Goal: Navigation & Orientation: Find specific page/section

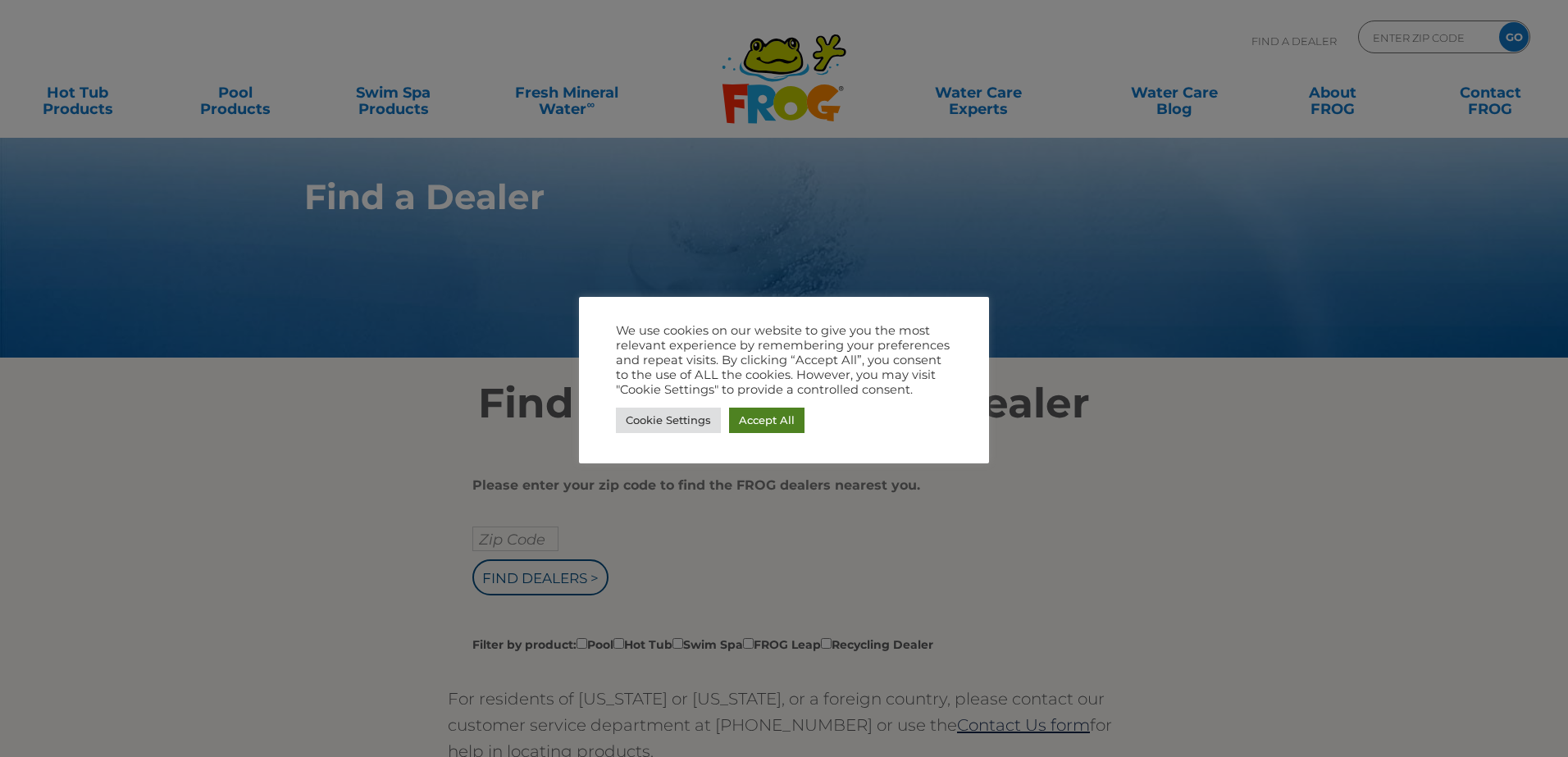
click at [793, 413] on link "Accept All" at bounding box center [766, 420] width 75 height 26
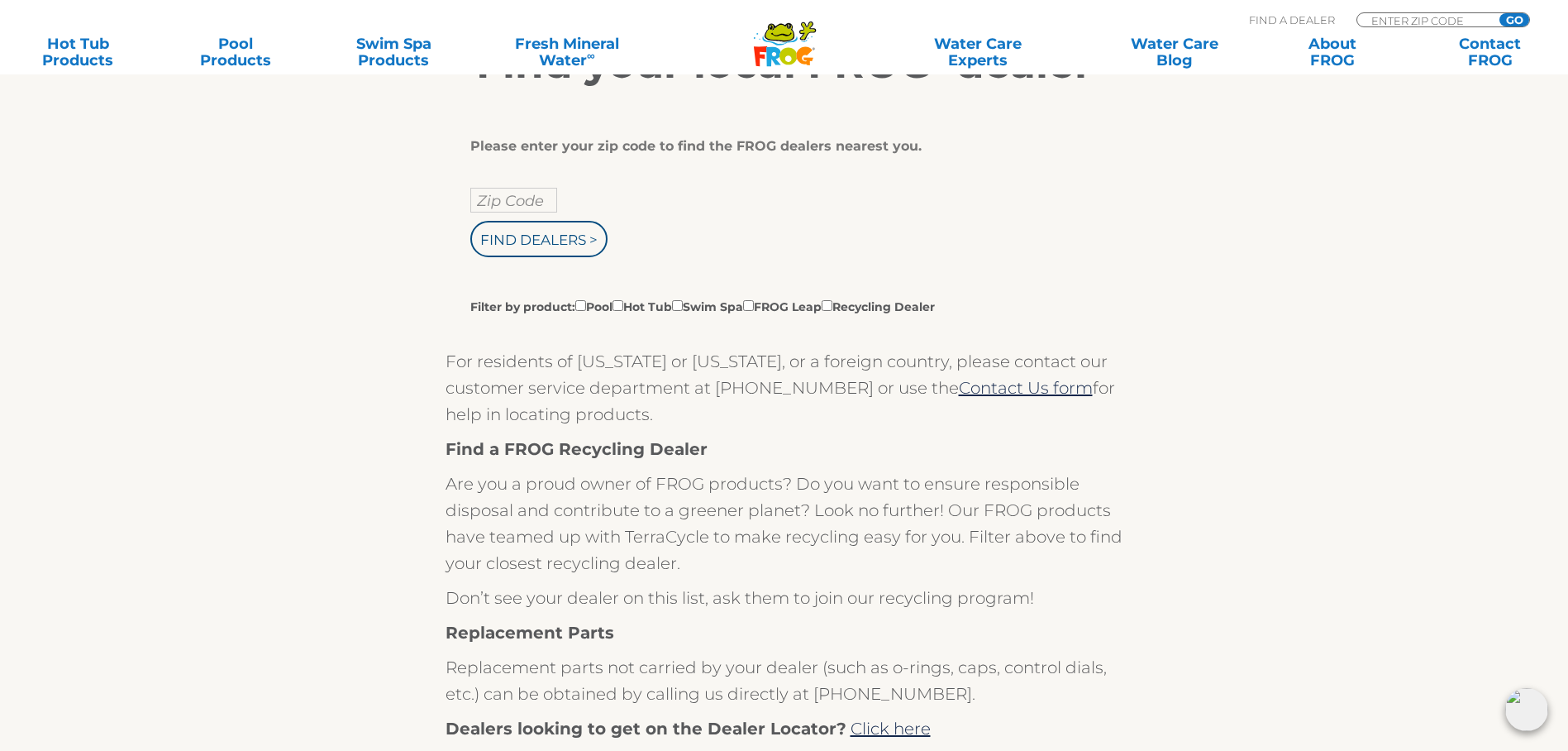
scroll to position [248, 0]
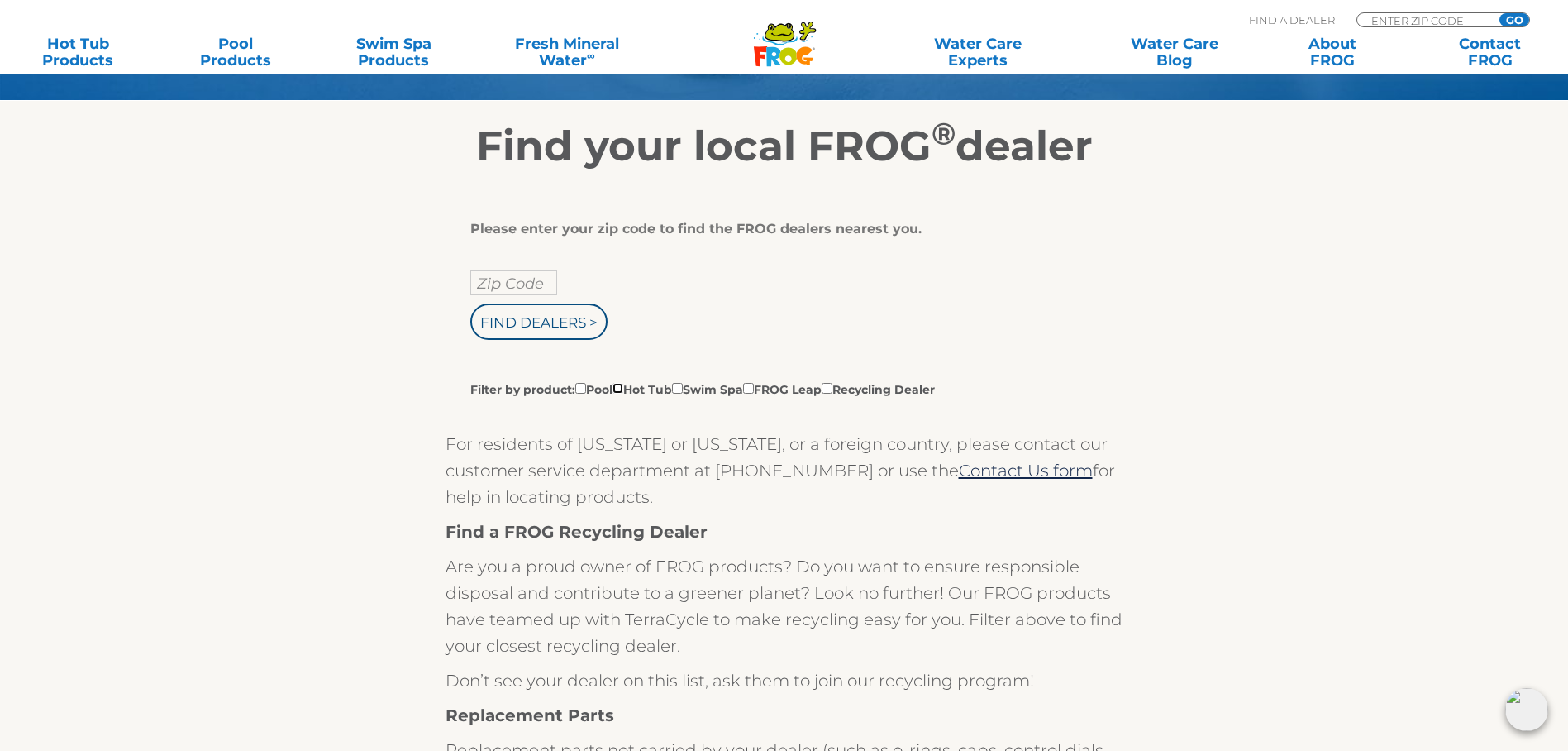
click at [623, 394] on input "Filter by product: Pool Hot Tub Swim Spa FROG Leap Recycling Dealer" at bounding box center [617, 388] width 11 height 11
checkbox input "true"
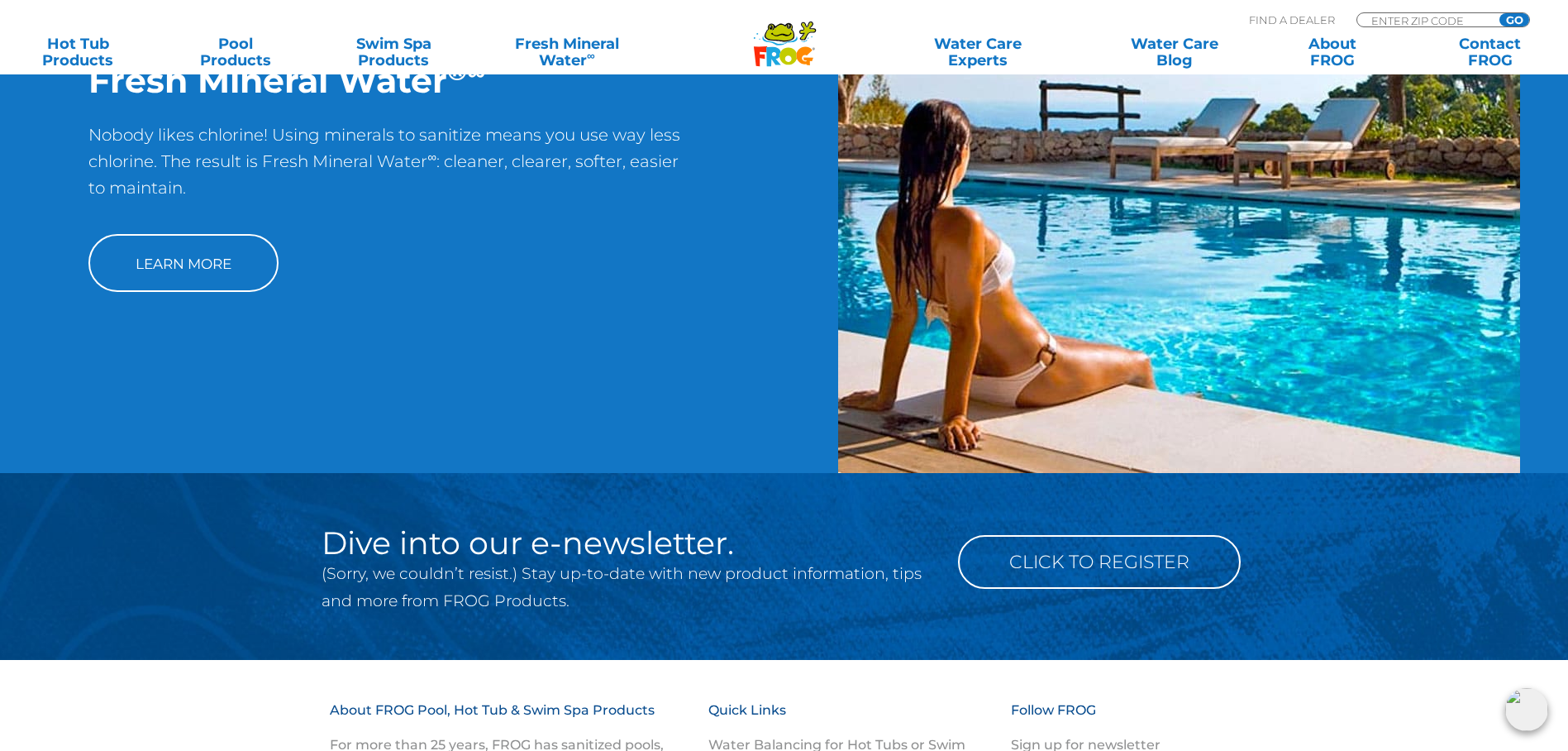
scroll to position [1323, 0]
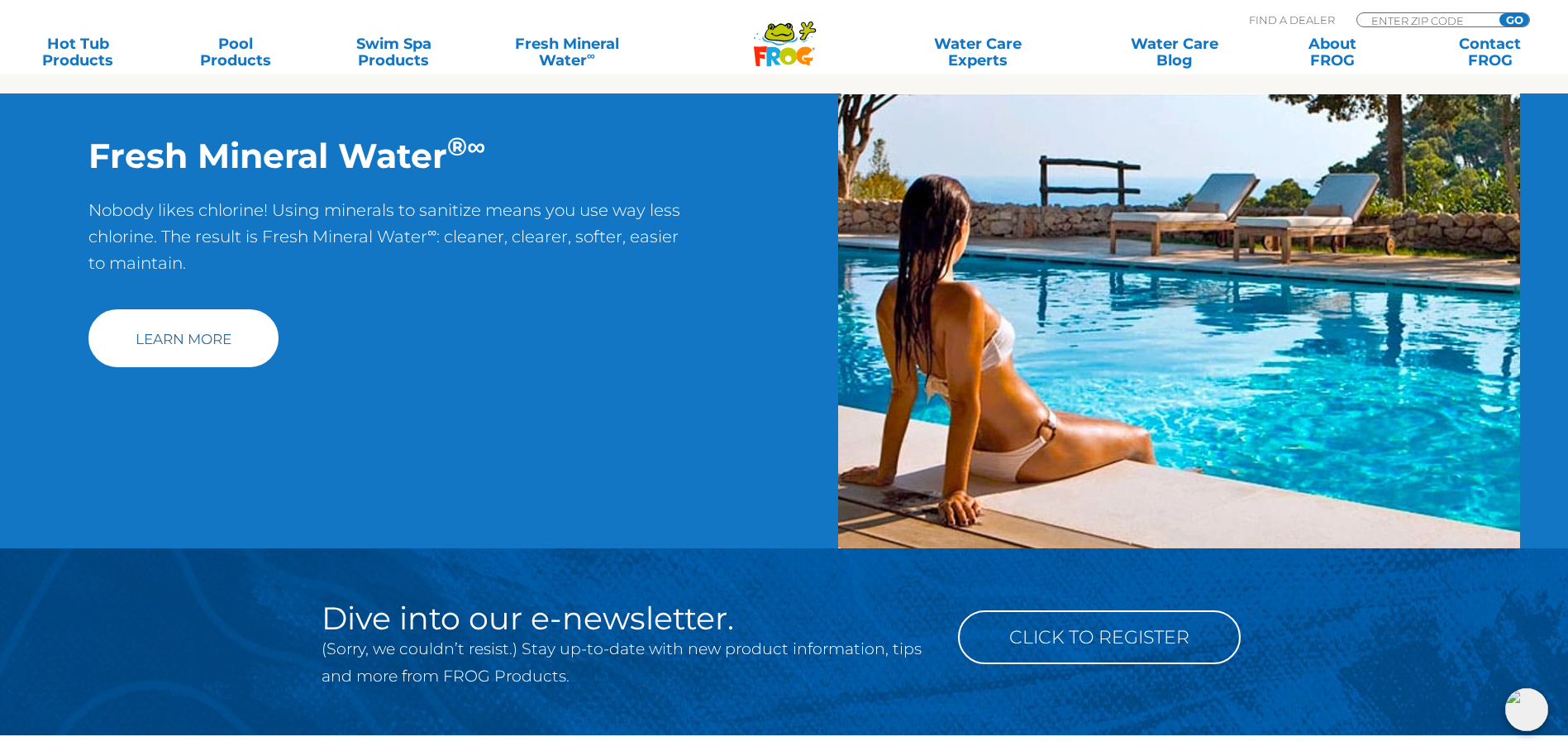
click at [170, 348] on link "Learn More" at bounding box center [184, 338] width 191 height 58
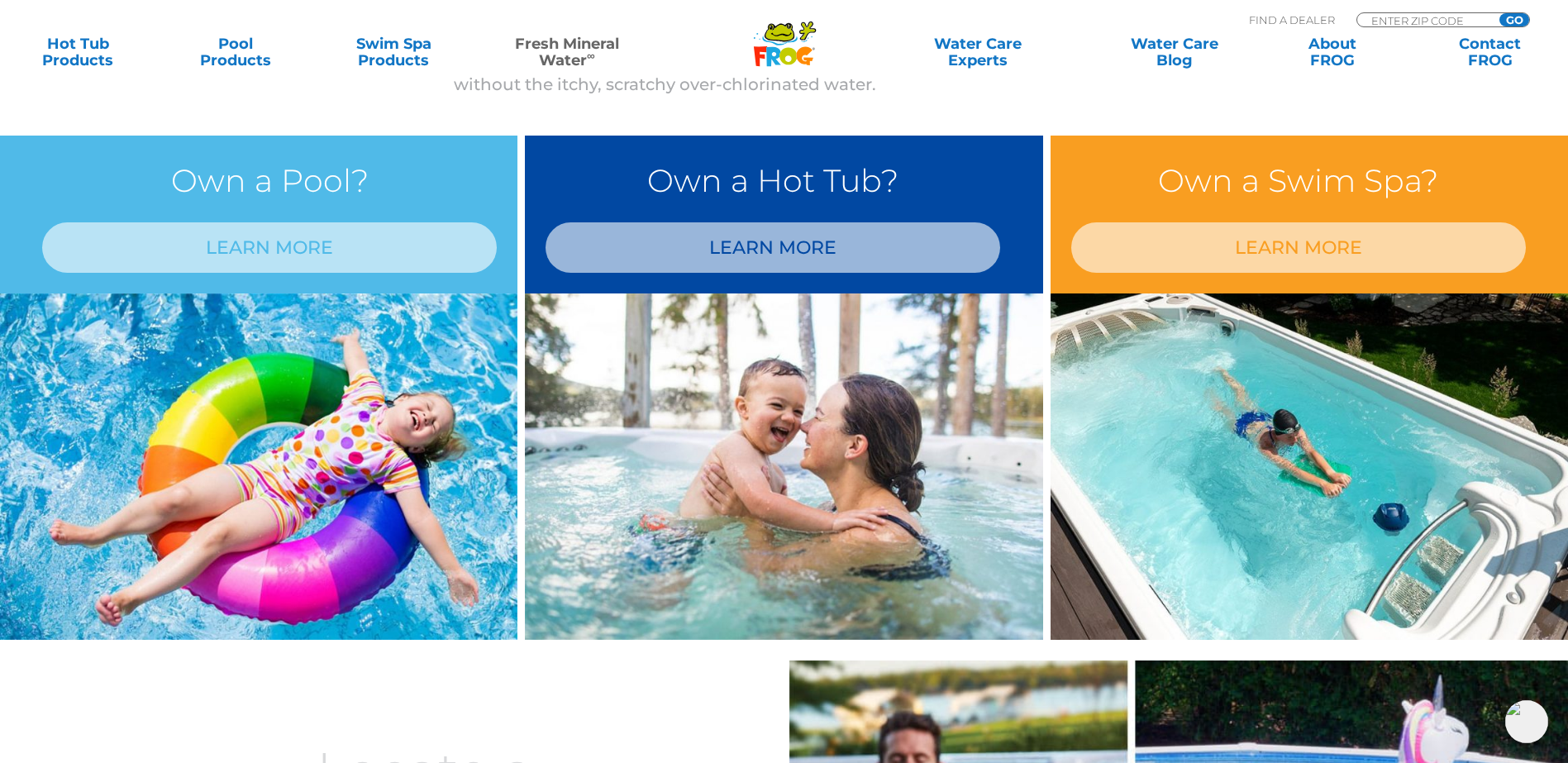
scroll to position [1405, 0]
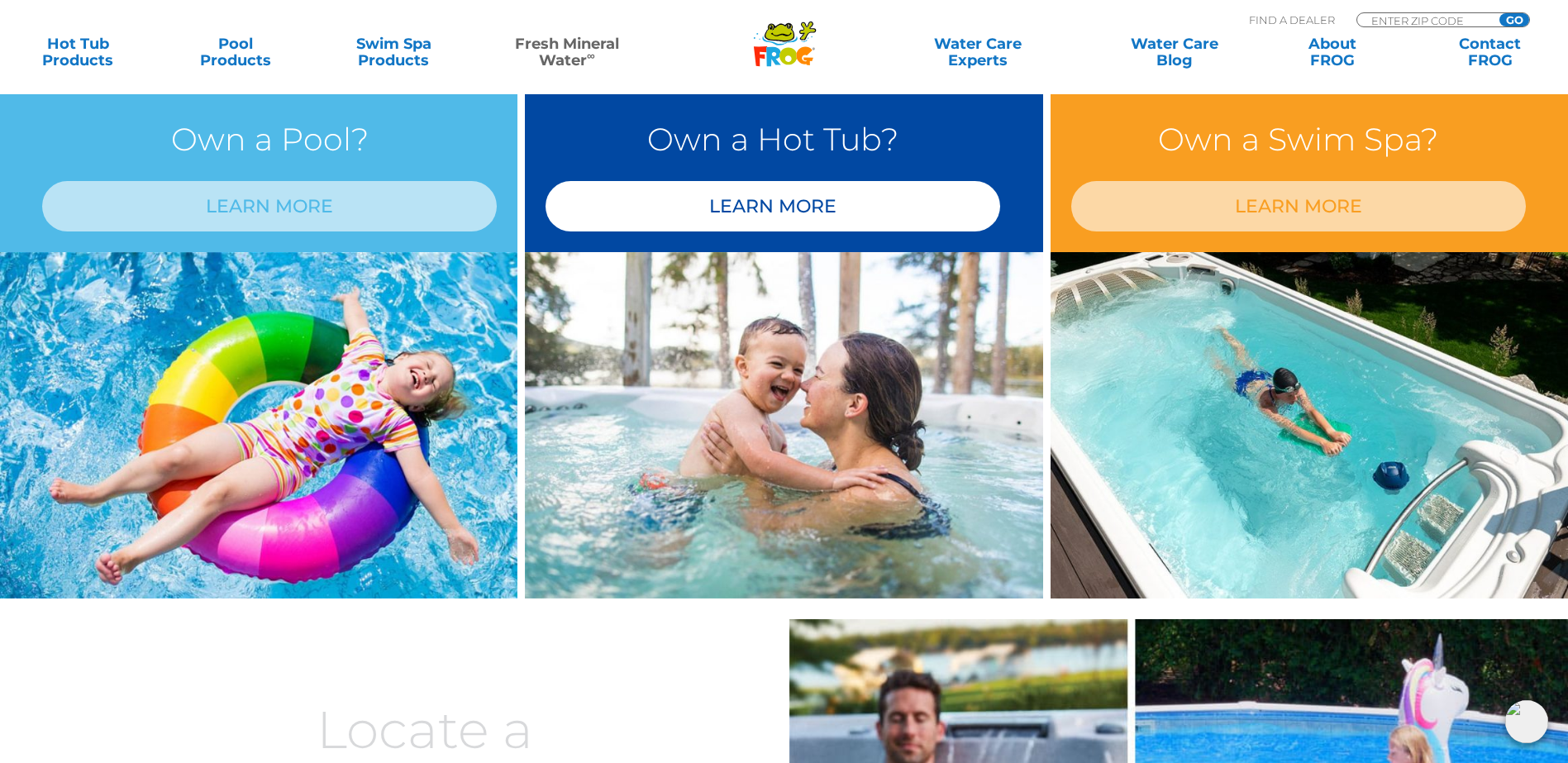
click at [777, 211] on link "LEARN MORE" at bounding box center [773, 206] width 454 height 50
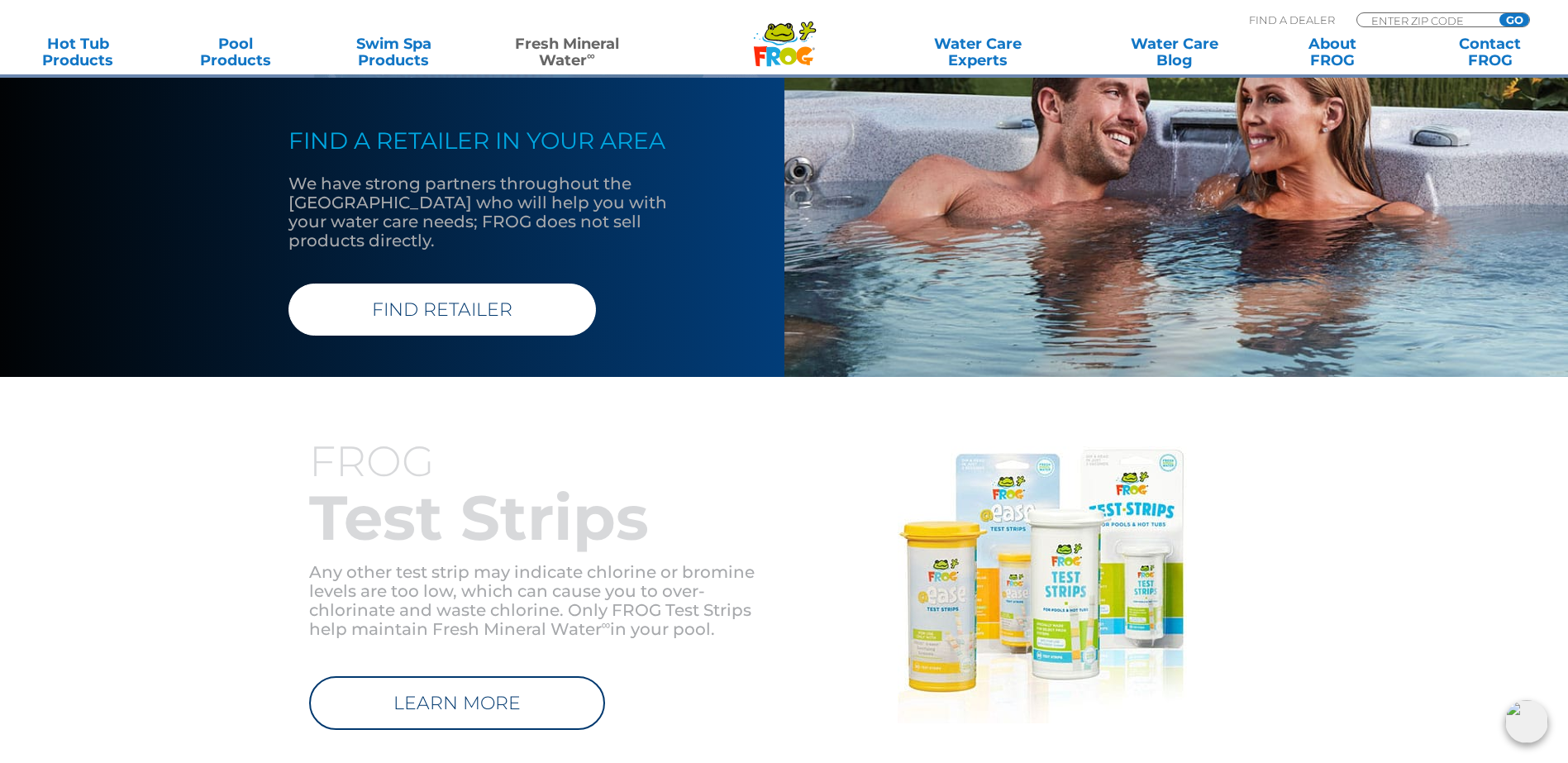
scroll to position [1570, 0]
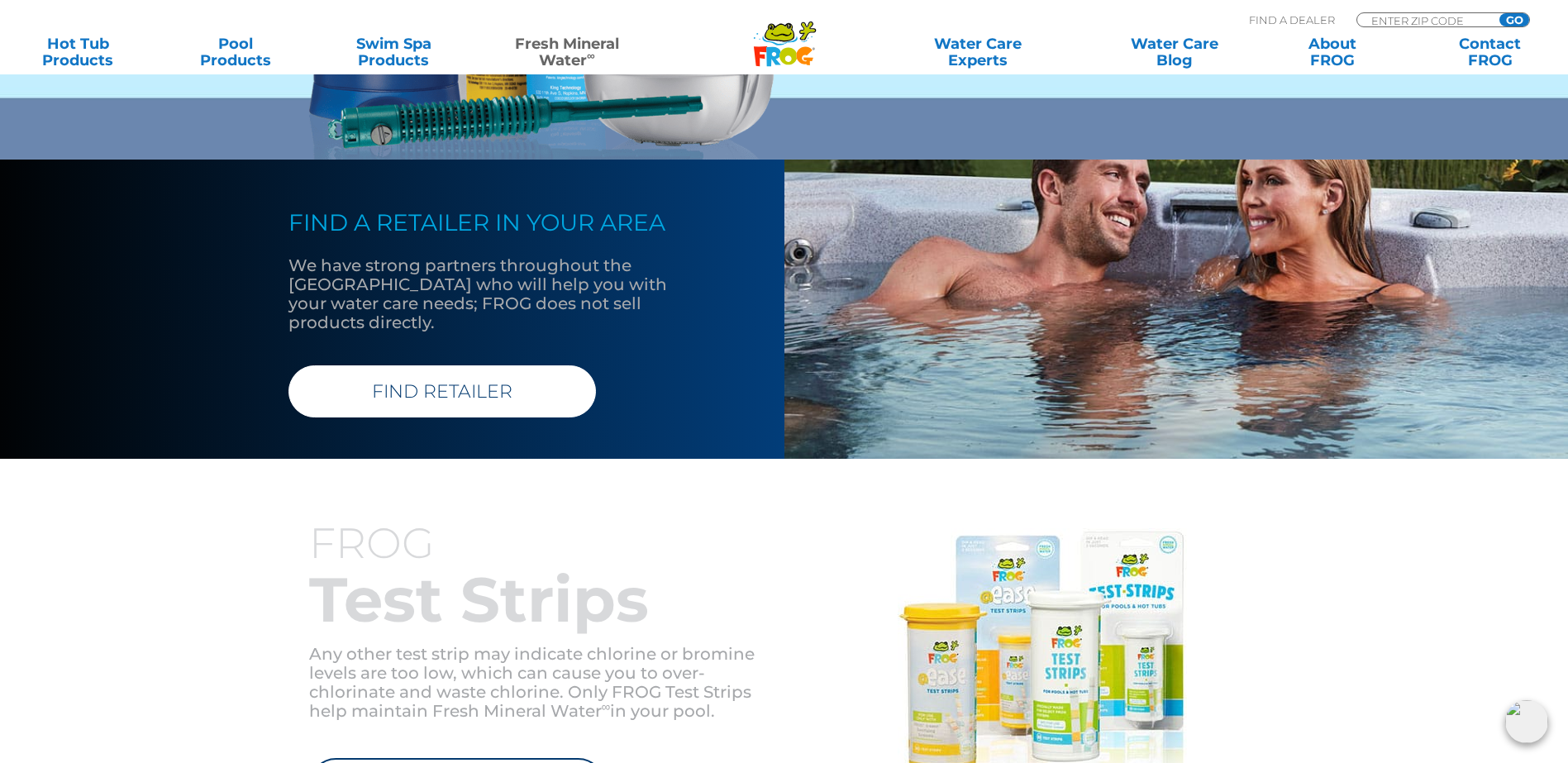
click at [443, 366] on link "FIND RETAILER" at bounding box center [442, 392] width 307 height 52
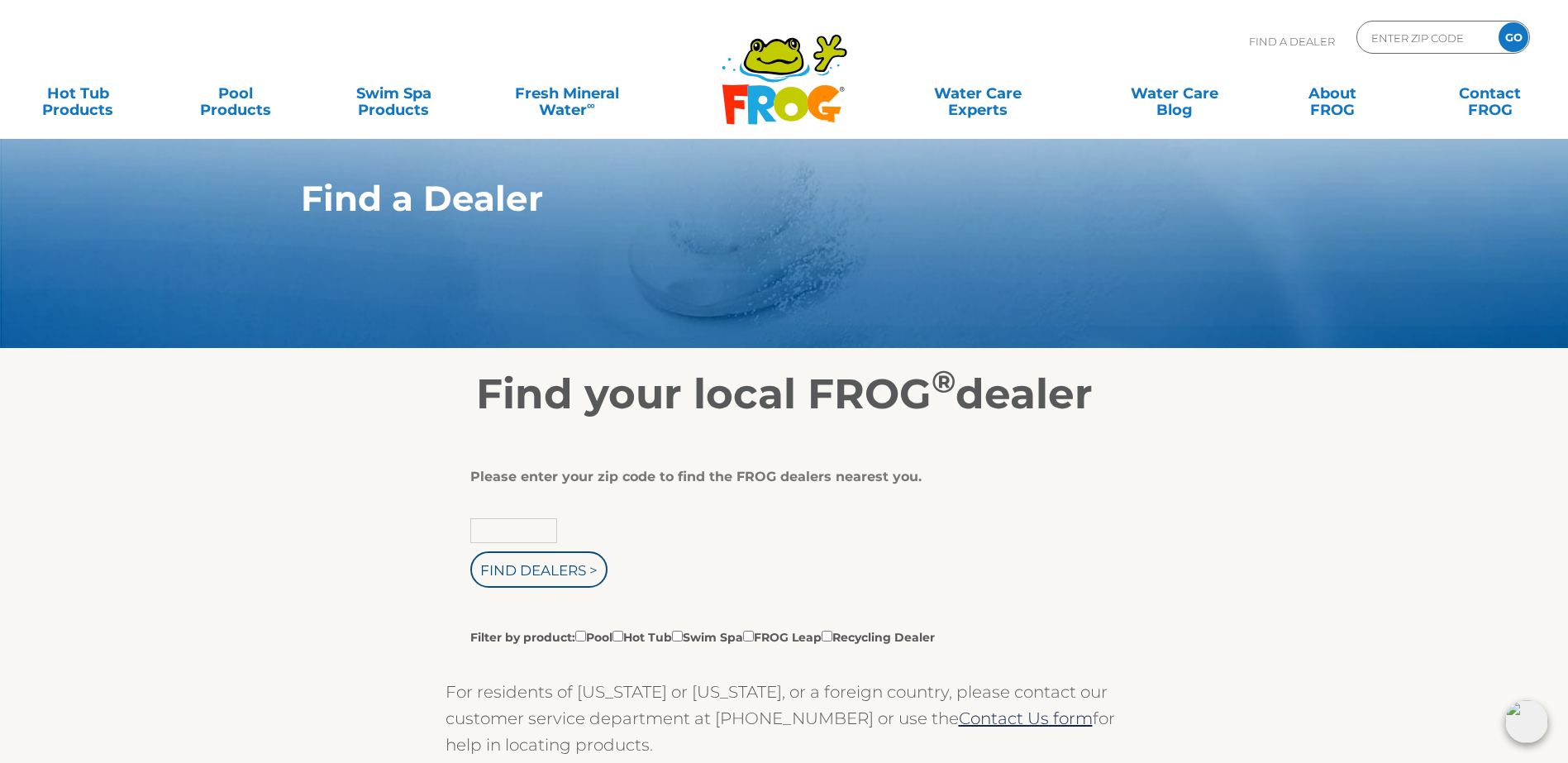
click at [516, 535] on input "text" at bounding box center [514, 530] width 87 height 25
type input "92308"
click at [541, 577] on input "Find Dealers >" at bounding box center [539, 570] width 138 height 37
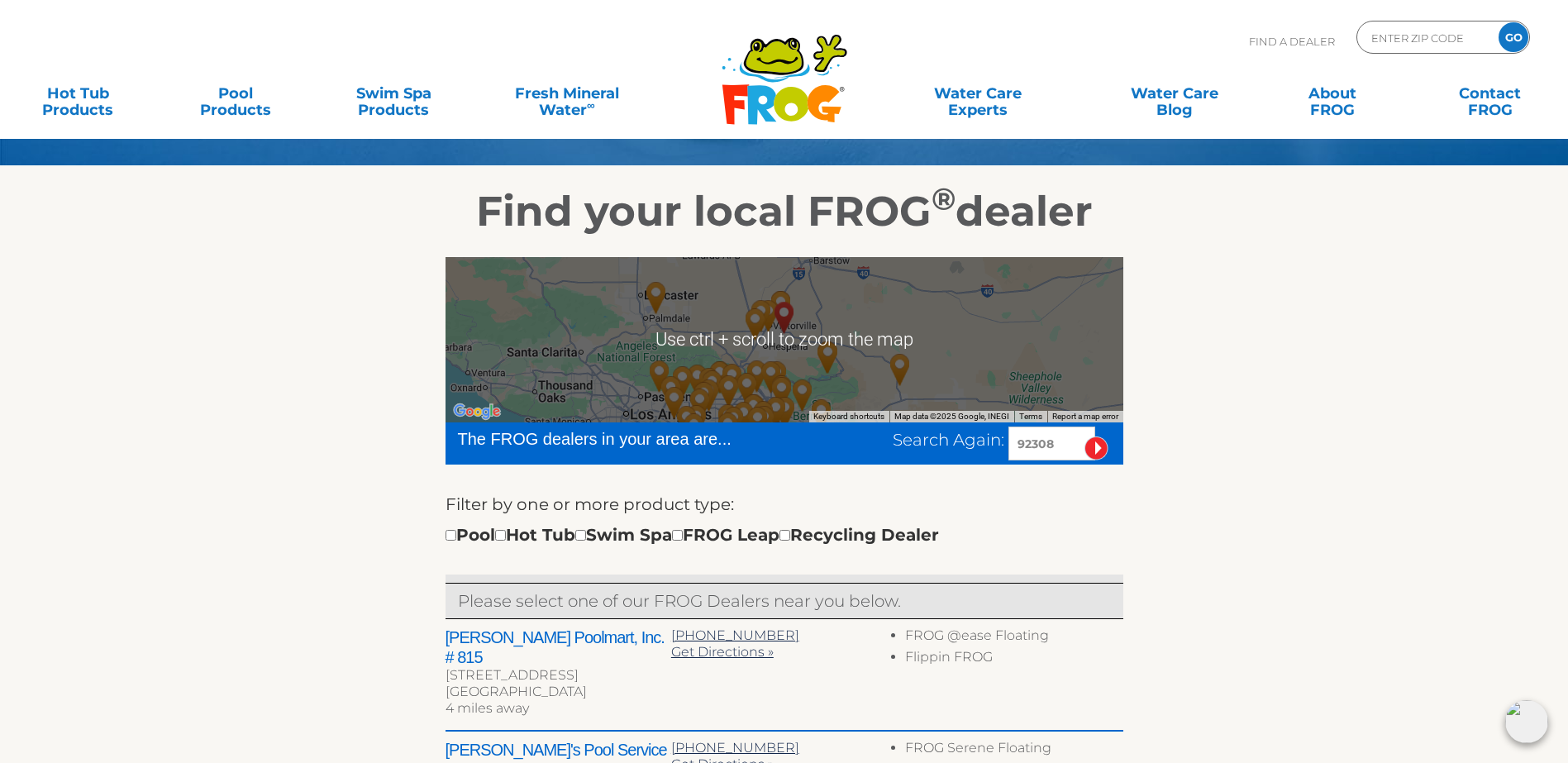
scroll to position [248, 0]
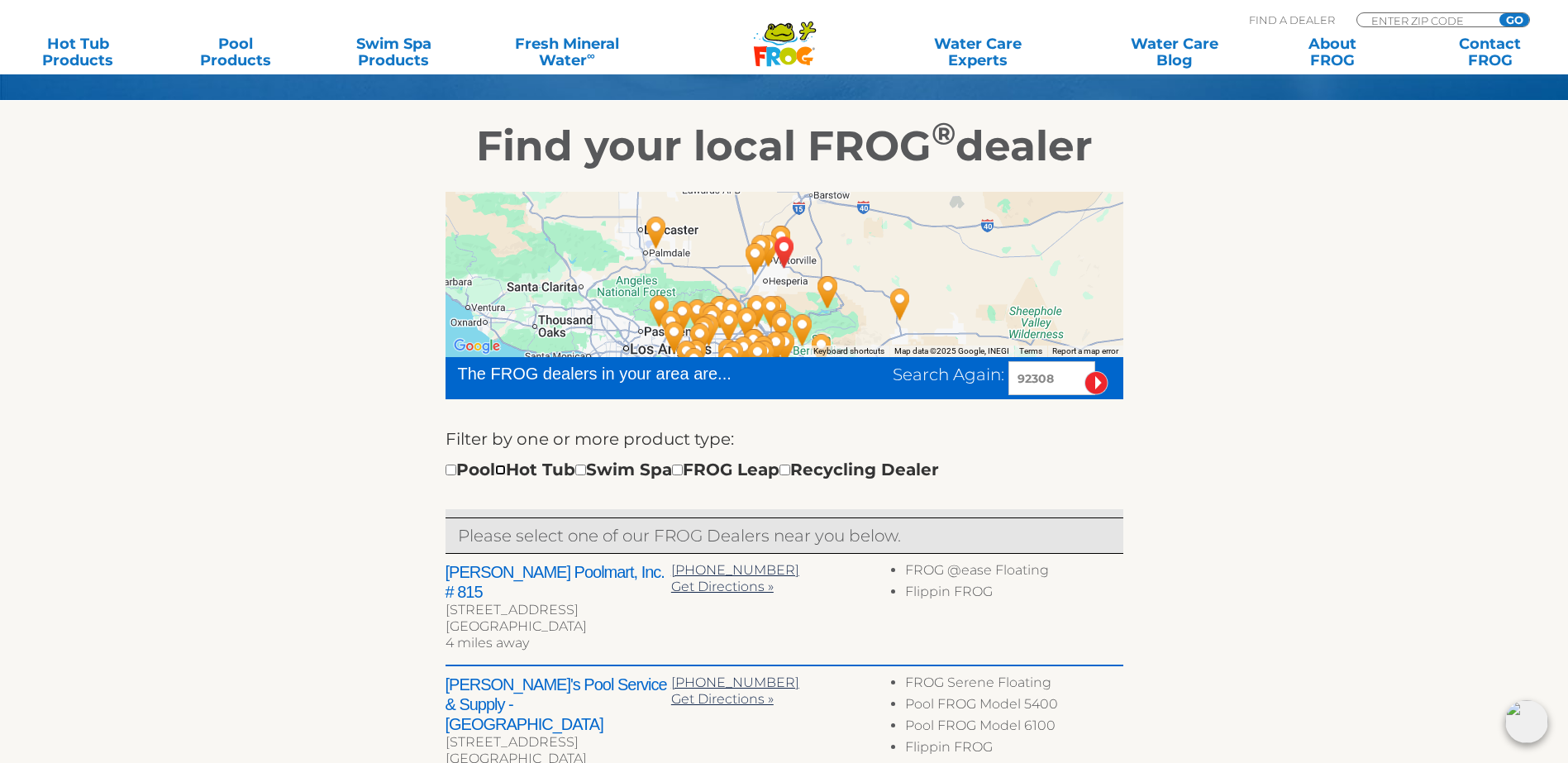
click at [506, 475] on input "checkbox" at bounding box center [500, 470] width 11 height 11
checkbox input "true"
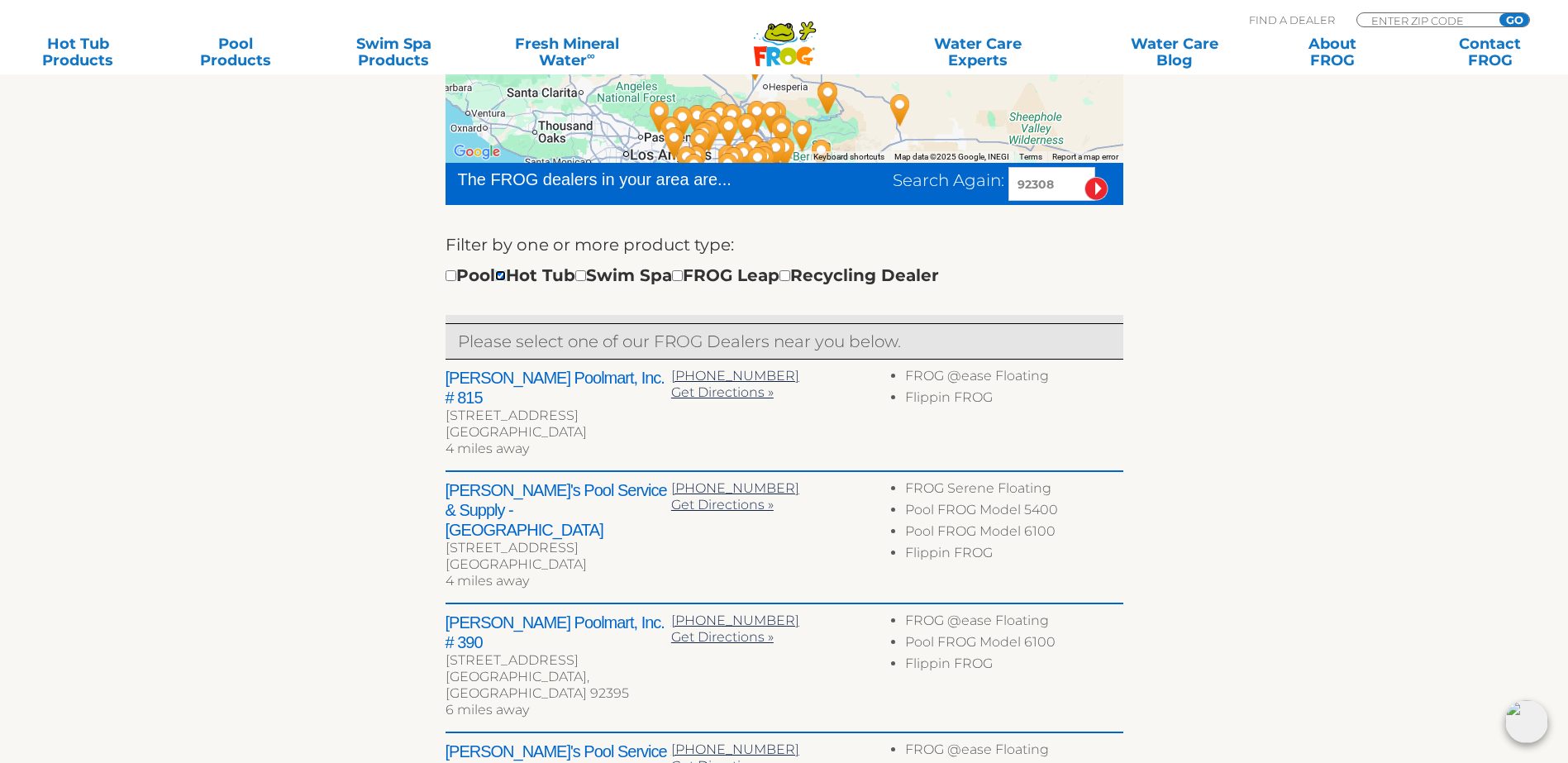
scroll to position [496, 0]
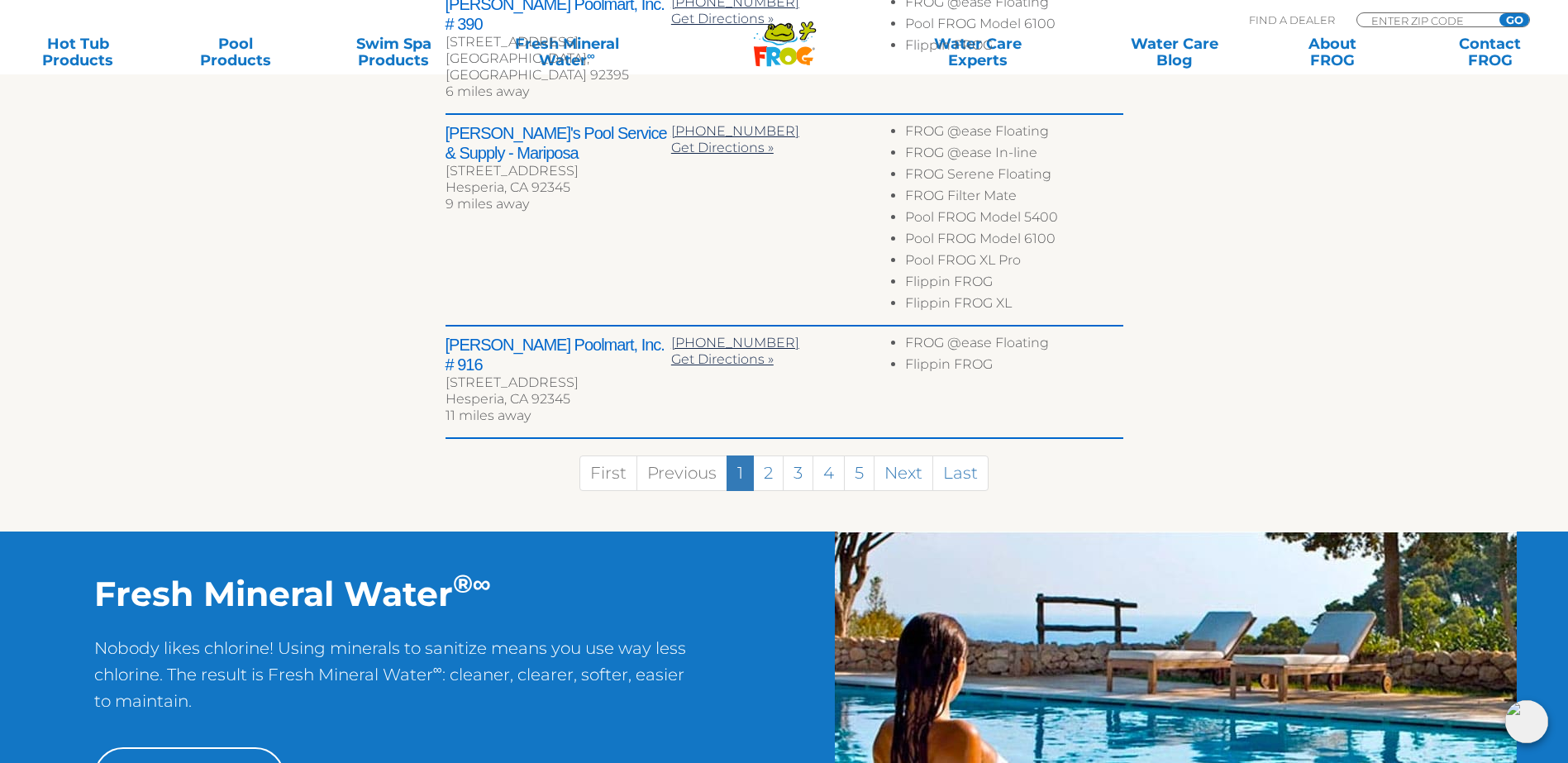
scroll to position [1030, 0]
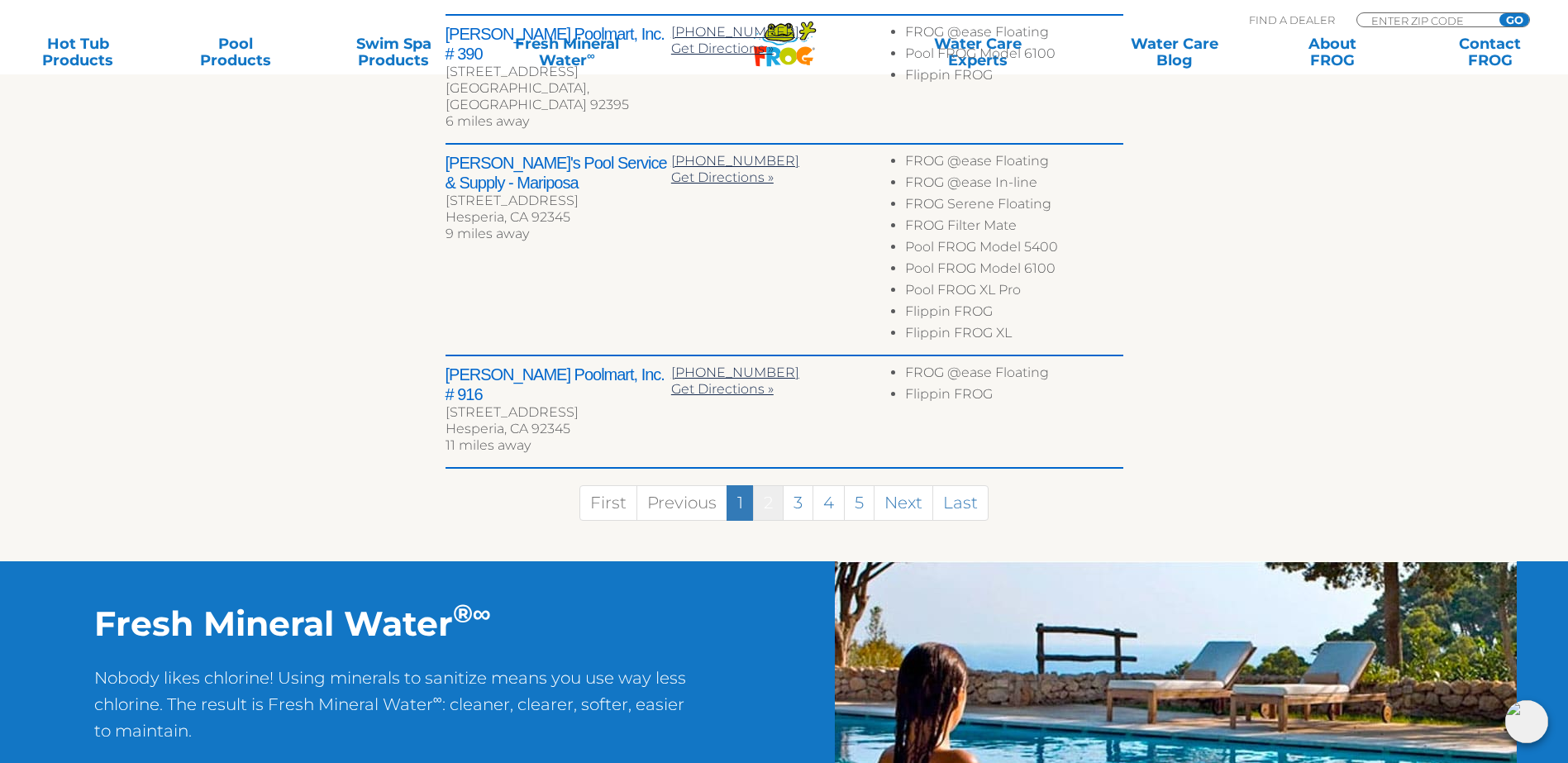
click at [771, 485] on link "2" at bounding box center [768, 502] width 31 height 36
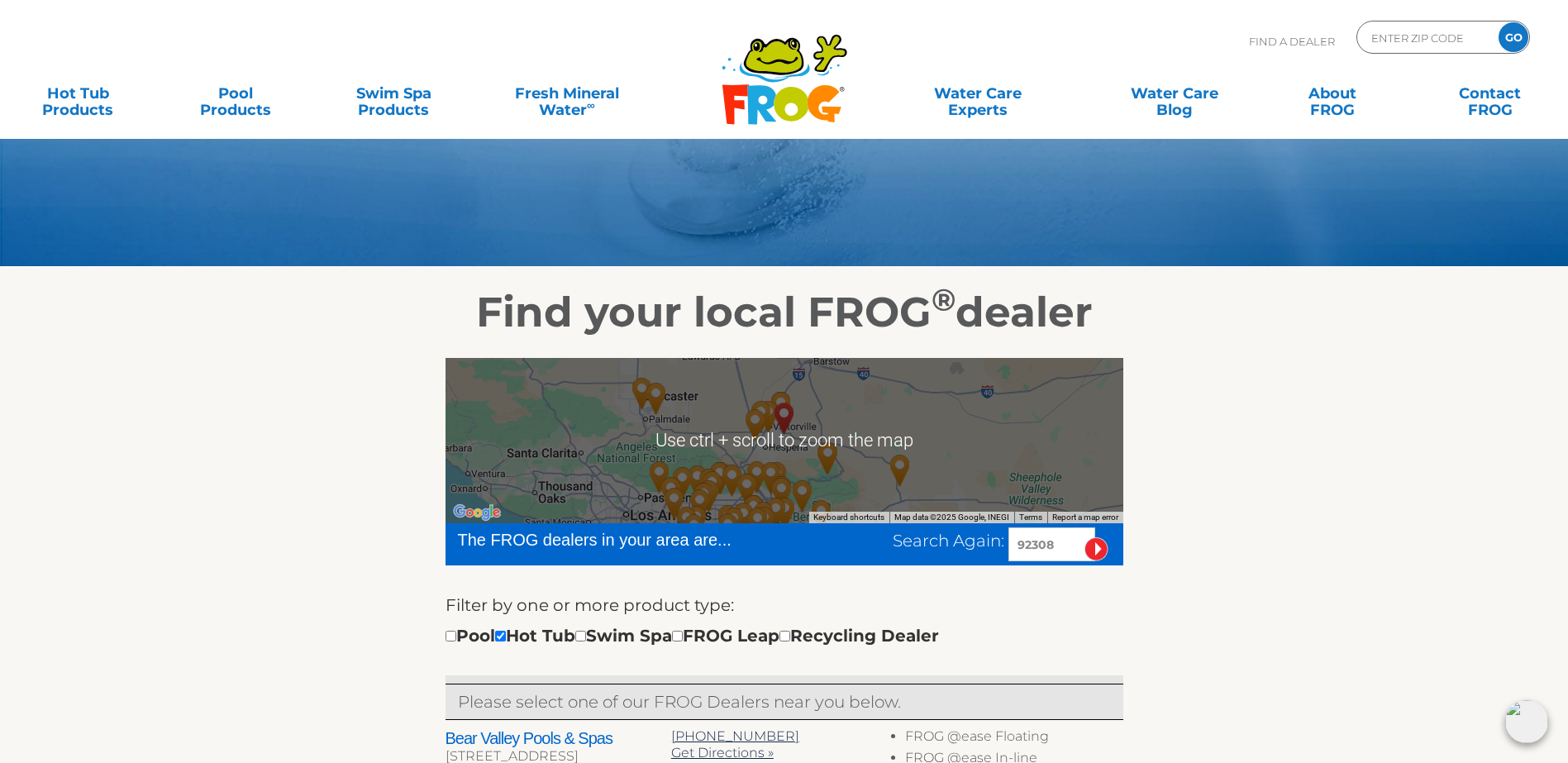
scroll to position [0, 0]
